Goal: Task Accomplishment & Management: Manage account settings

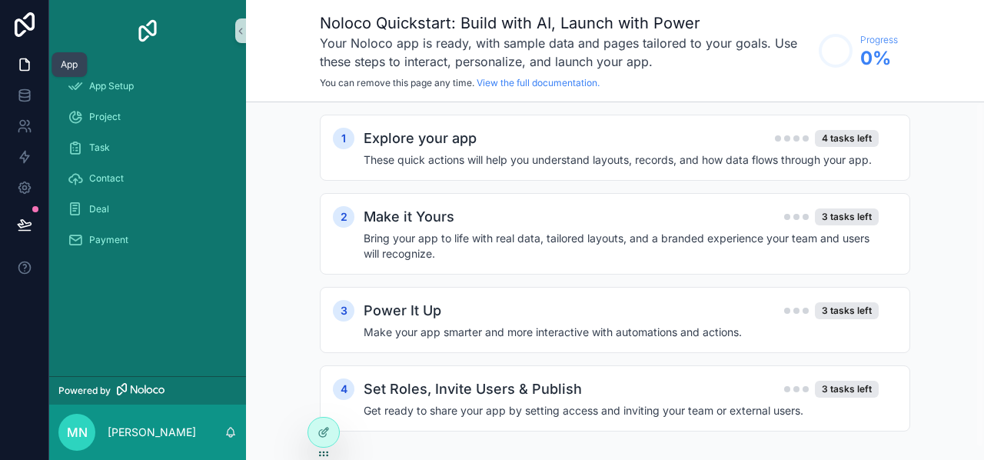
click at [21, 64] on icon at bounding box center [24, 64] width 15 height 15
click at [26, 184] on icon at bounding box center [24, 187] width 15 height 15
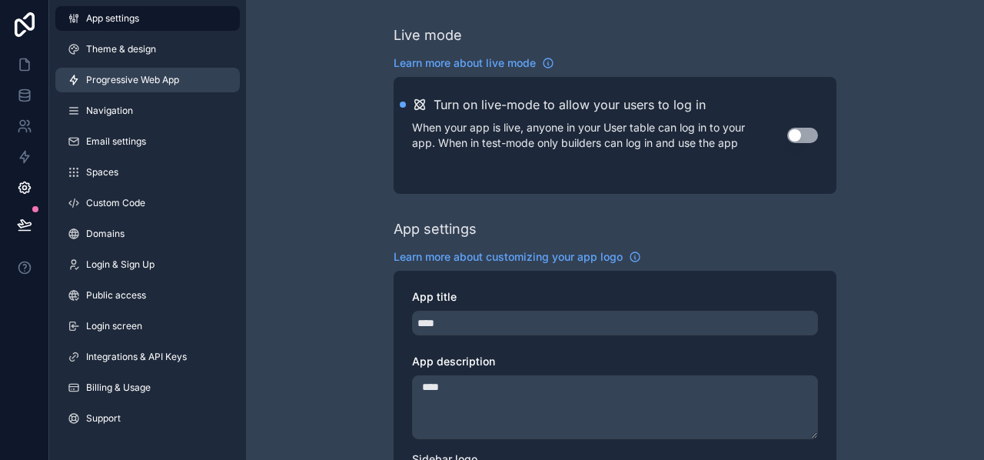
click at [131, 81] on span "Progressive Web App" at bounding box center [132, 80] width 93 height 12
